Goal: Task Accomplishment & Management: Use online tool/utility

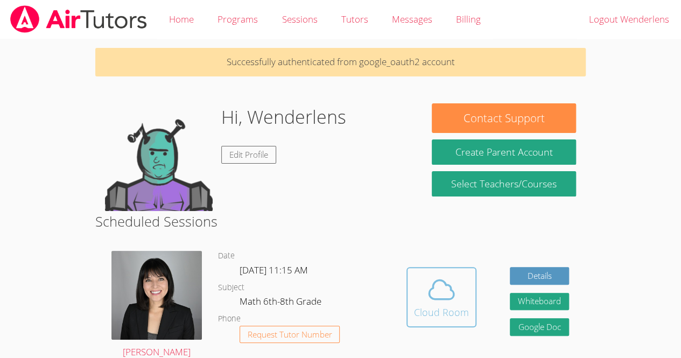
click at [437, 267] on button "Cloud Room" at bounding box center [441, 297] width 70 height 60
click at [457, 302] on span at bounding box center [441, 289] width 55 height 30
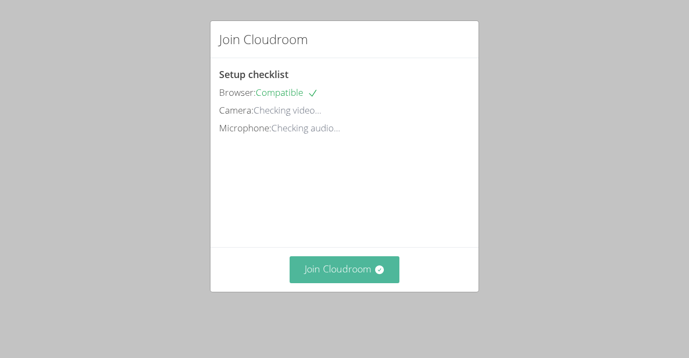
click at [374, 275] on icon at bounding box center [379, 269] width 11 height 11
click at [344, 282] on button "Join Cloudroom" at bounding box center [344, 269] width 110 height 26
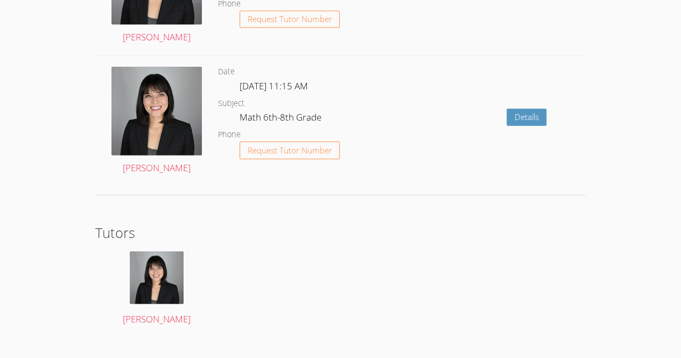
scroll to position [1337, 0]
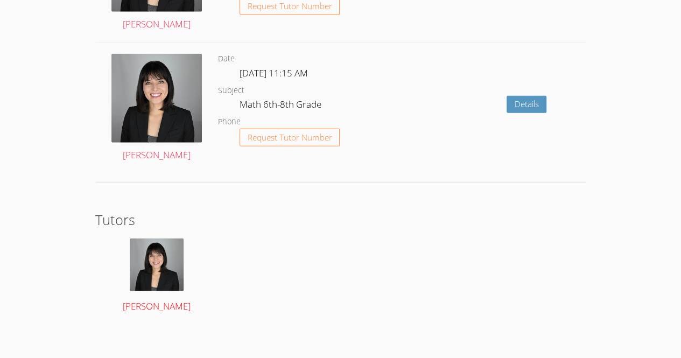
click at [157, 264] on img at bounding box center [157, 264] width 54 height 53
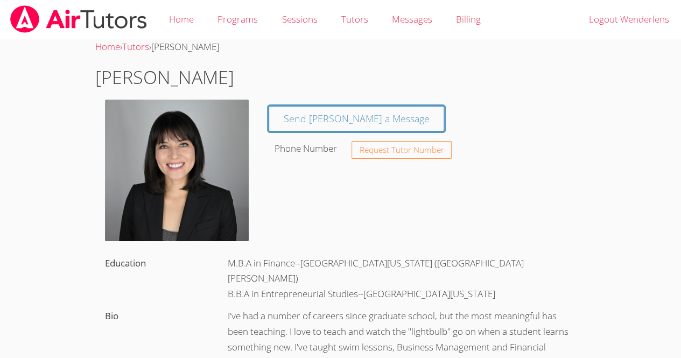
click at [188, 153] on img at bounding box center [177, 170] width 144 height 141
